Goal: Transaction & Acquisition: Purchase product/service

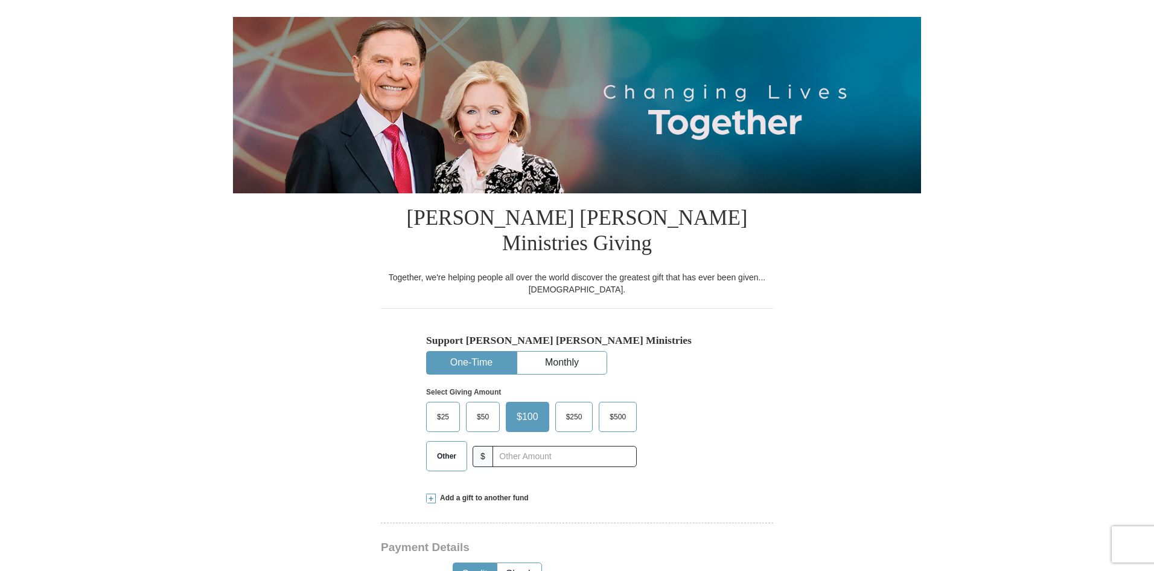
scroll to position [121, 0]
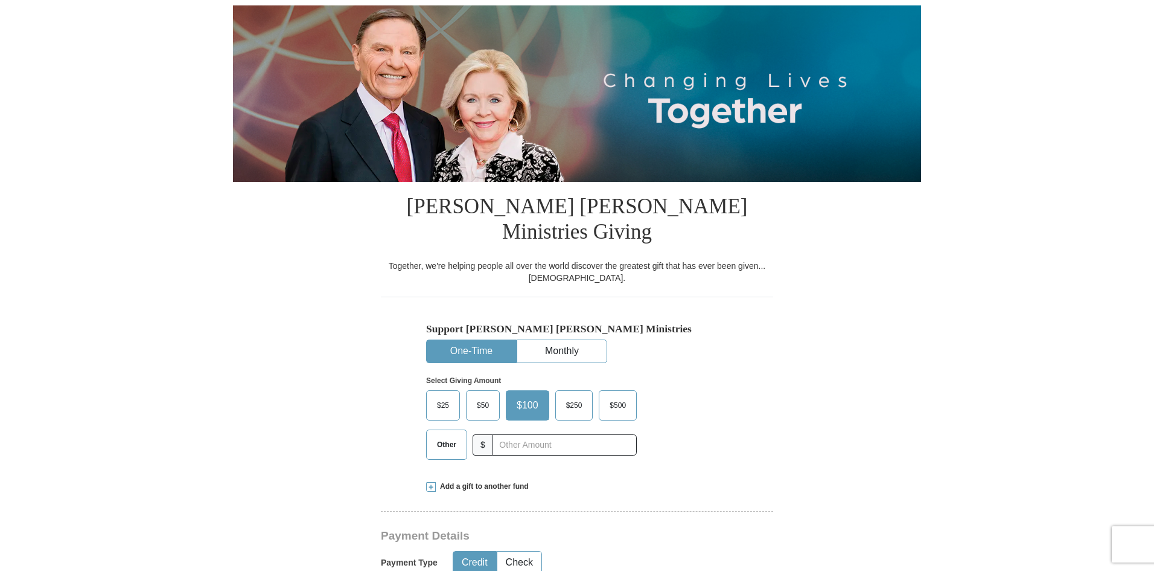
click at [479, 396] on span "$50" at bounding box center [483, 405] width 24 height 18
click at [0, 0] on input "$50" at bounding box center [0, 0] width 0 height 0
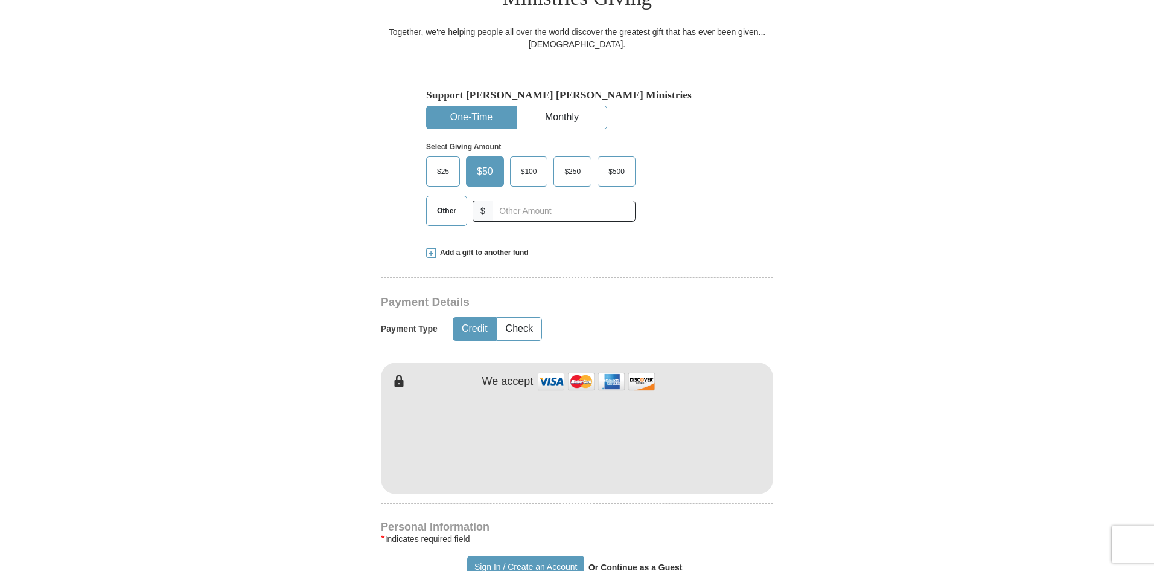
scroll to position [362, 0]
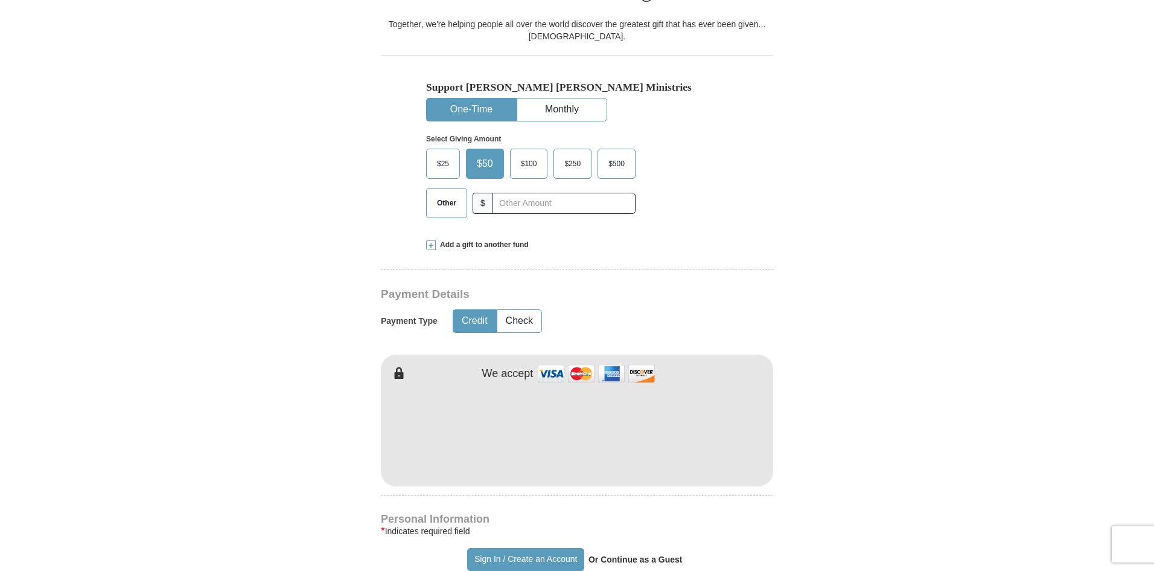
type input "[PERSON_NAME]"
click at [920, 318] on form "Already have an account? Sign in for faster giving. Don't have an account? Crea…" at bounding box center [577, 443] width 688 height 1514
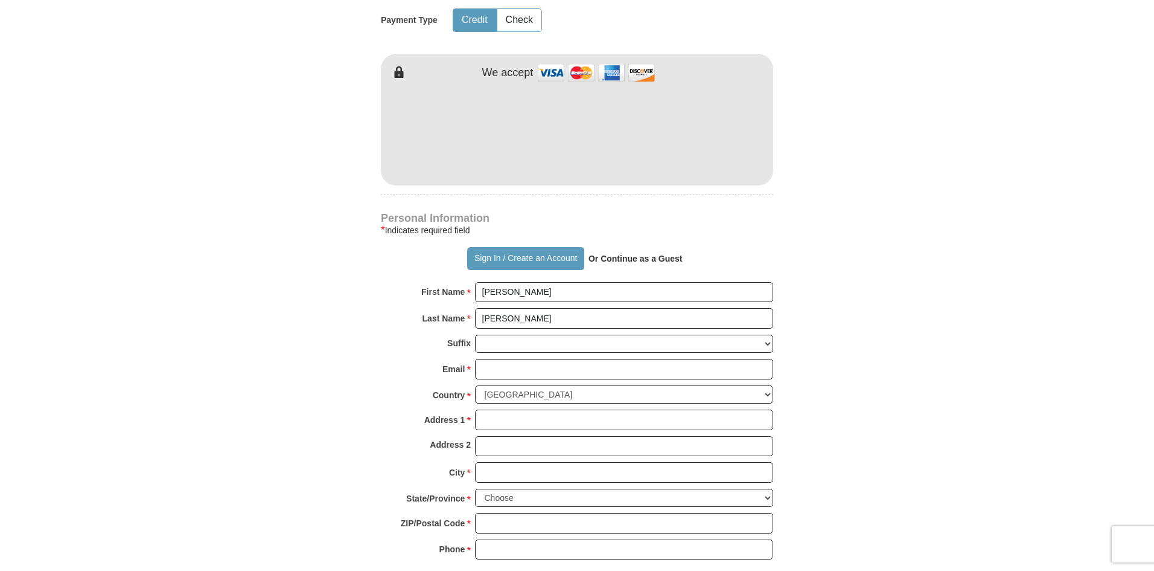
scroll to position [664, 0]
click at [532, 357] on input "Email *" at bounding box center [624, 367] width 298 height 21
type input "[EMAIL_ADDRESS][DOMAIN_NAME]"
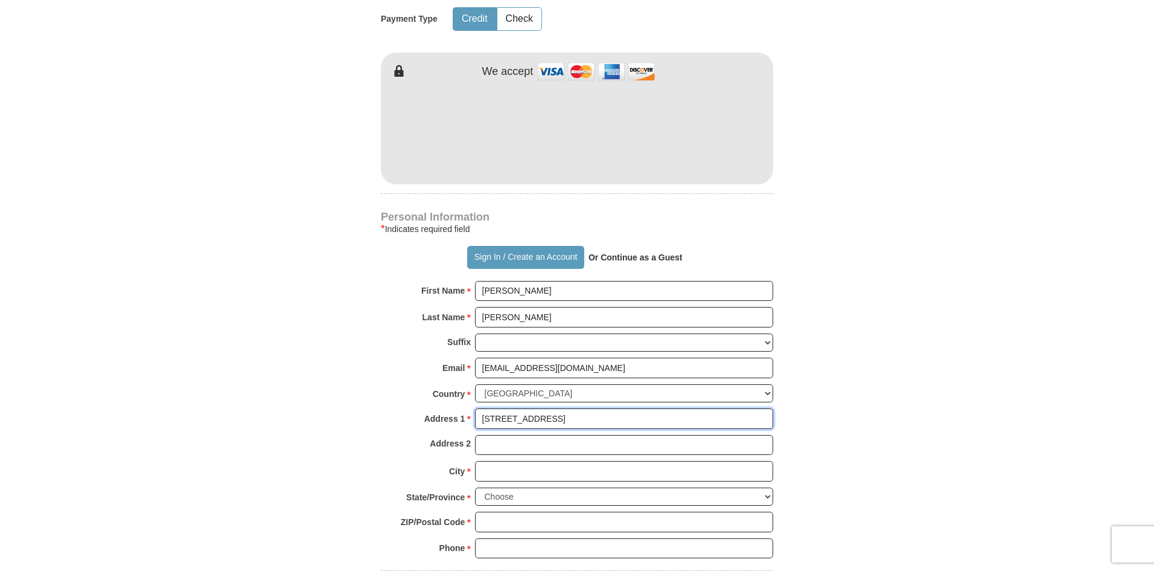
type input "[STREET_ADDRESS]"
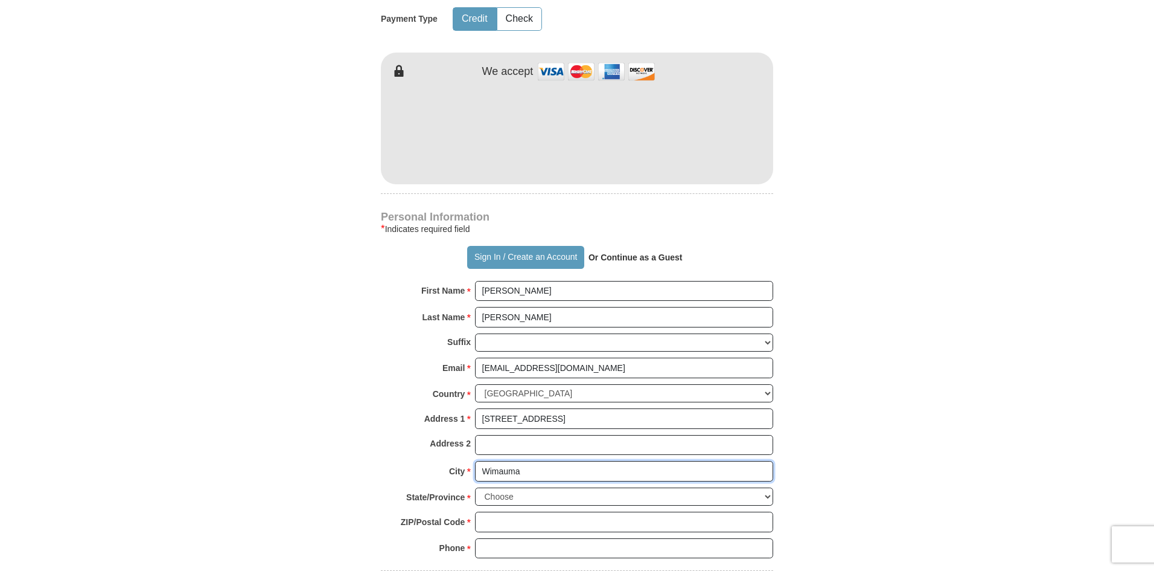
type input "Wimauma"
select select "FL"
type input "33598"
type input "8136525646"
click at [1023, 219] on body "Sign In Already have an account? Sign in for faster giving. Don't have an accou…" at bounding box center [577, 509] width 1154 height 2346
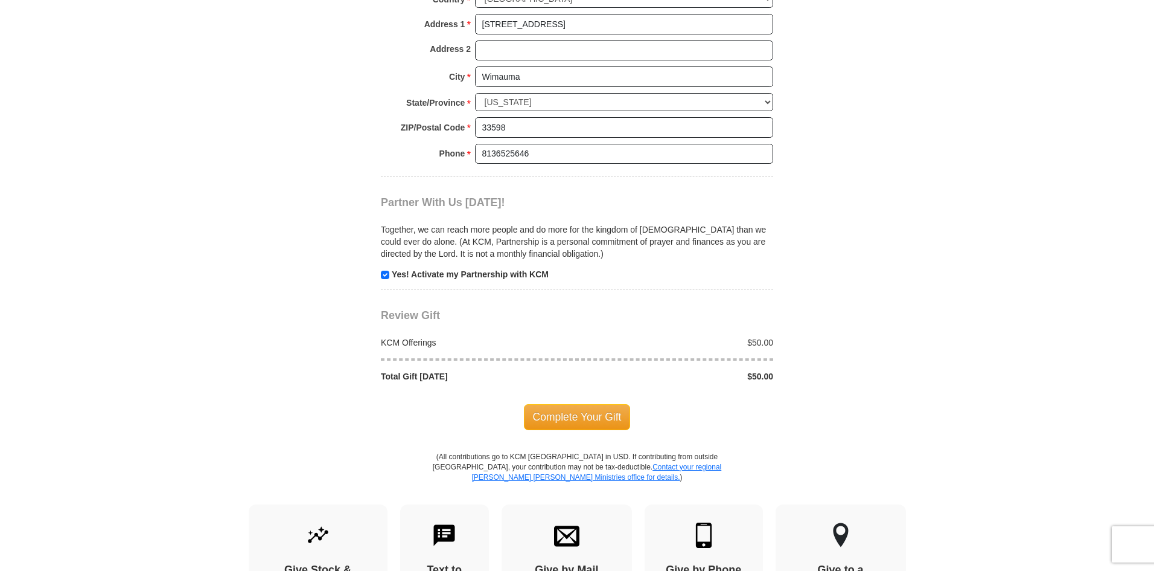
scroll to position [1087, 0]
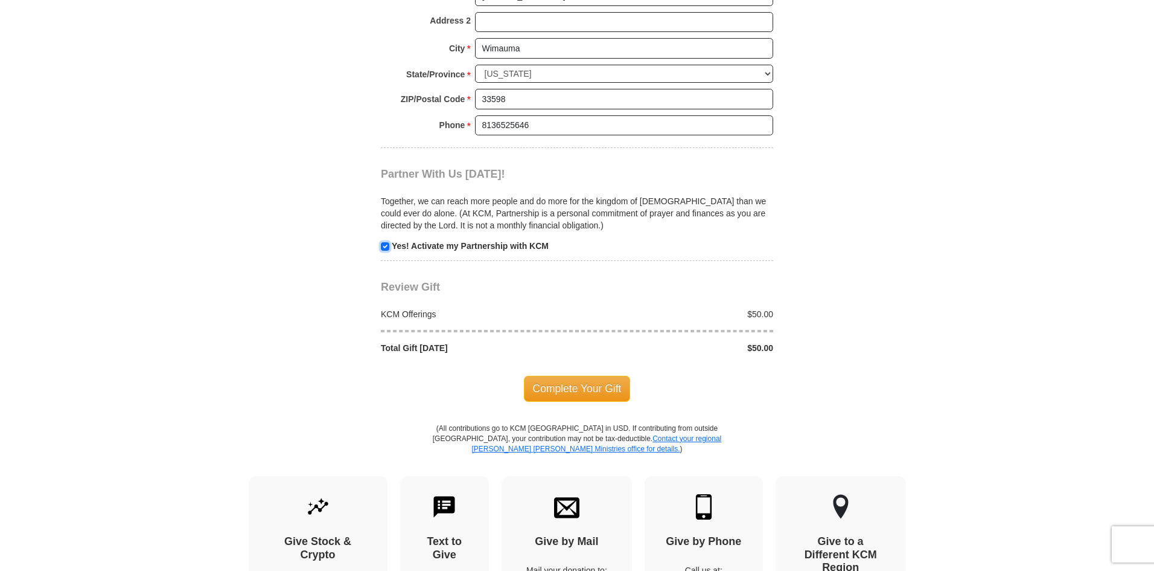
click at [382, 242] on input "checkbox" at bounding box center [385, 246] width 8 height 8
checkbox input "false"
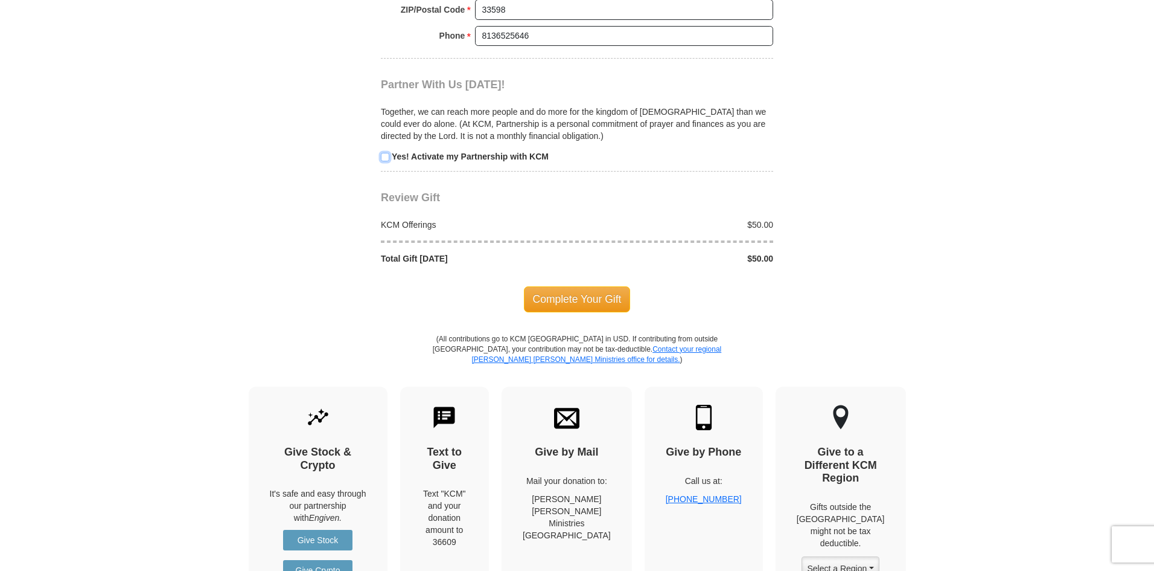
scroll to position [1268, 0]
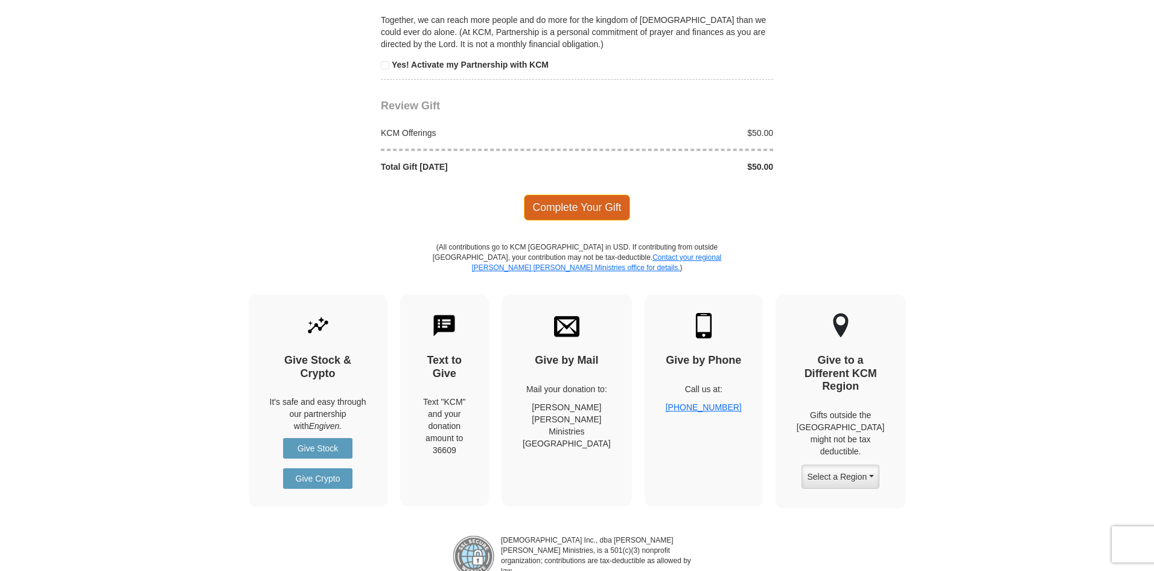
click at [597, 194] on span "Complete Your Gift" at bounding box center [577, 206] width 107 height 25
